Goal: Find specific page/section: Find specific page/section

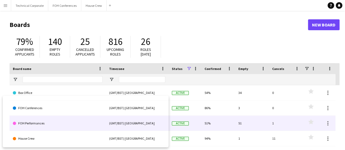
scroll to position [7, 0]
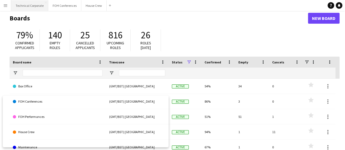
click at [23, 5] on button "Technical Corporate Close" at bounding box center [29, 5] width 37 height 11
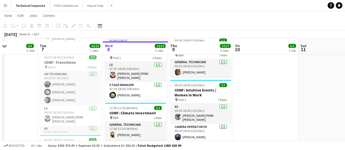
scroll to position [156, 0]
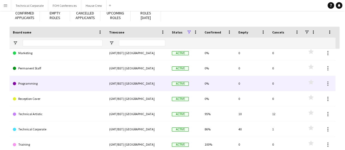
scroll to position [37, 0]
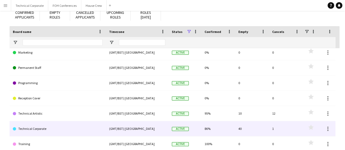
click at [34, 129] on link "Technical Corporate" at bounding box center [58, 129] width 90 height 15
